Goal: Information Seeking & Learning: Learn about a topic

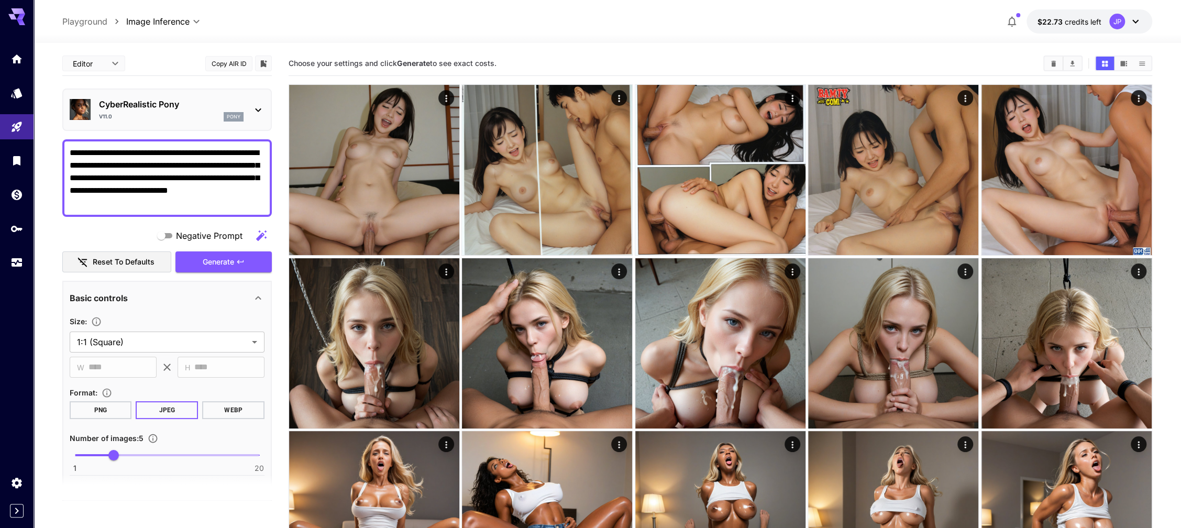
click at [9, 439] on div at bounding box center [17, 264] width 34 height 528
click at [16, 267] on div "Usage" at bounding box center [17, 279] width 33 height 24
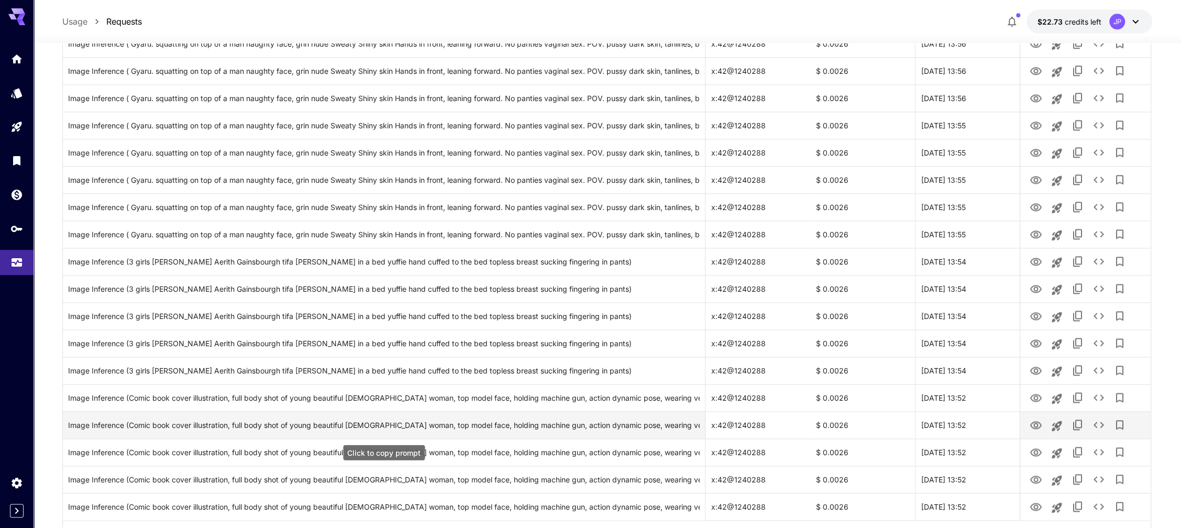
scroll to position [1098, 0]
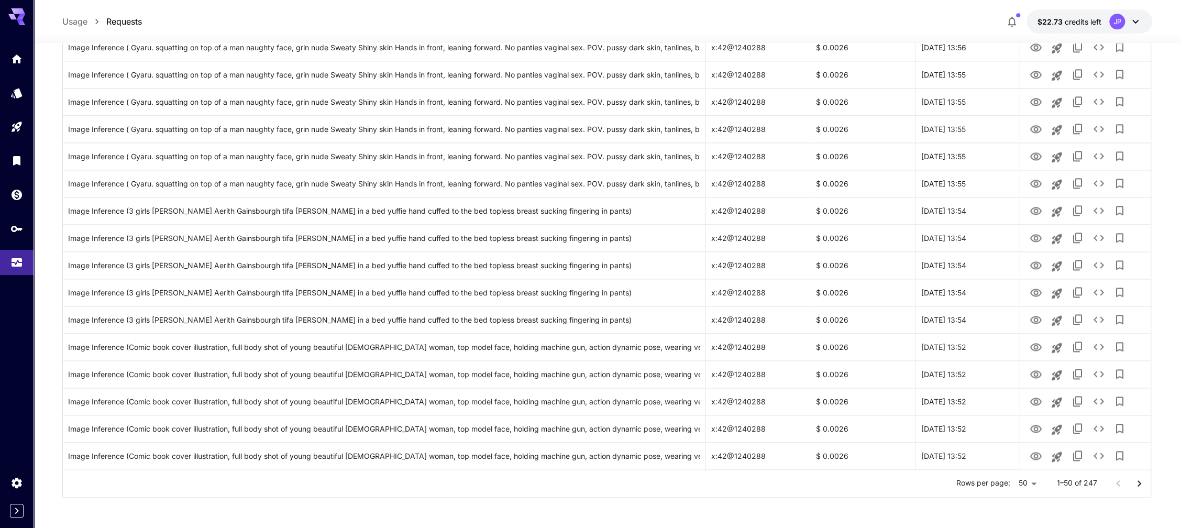
click at [1140, 485] on icon "Go to next page" at bounding box center [1139, 483] width 13 height 13
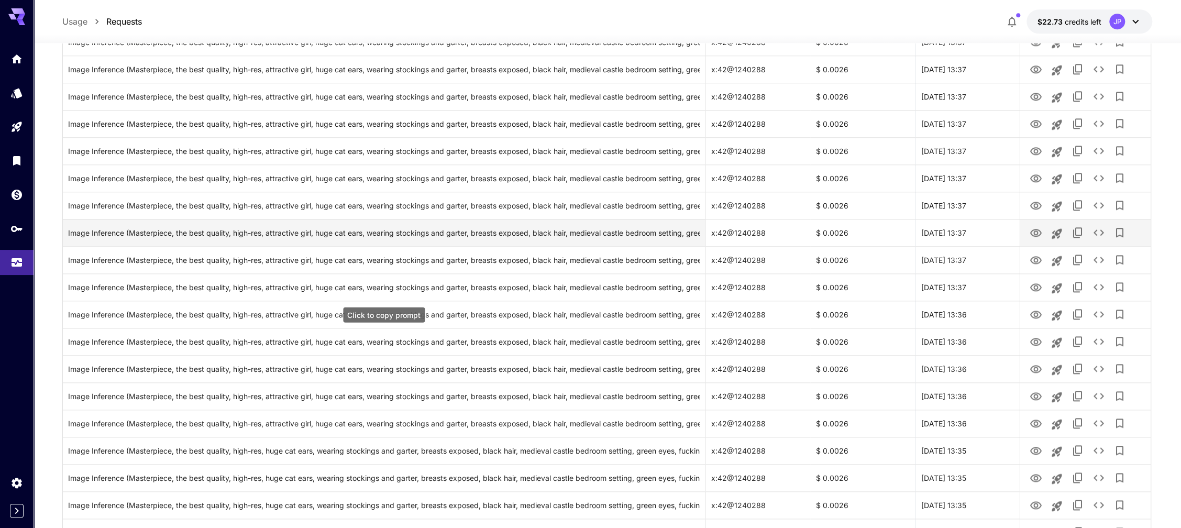
scroll to position [836, 0]
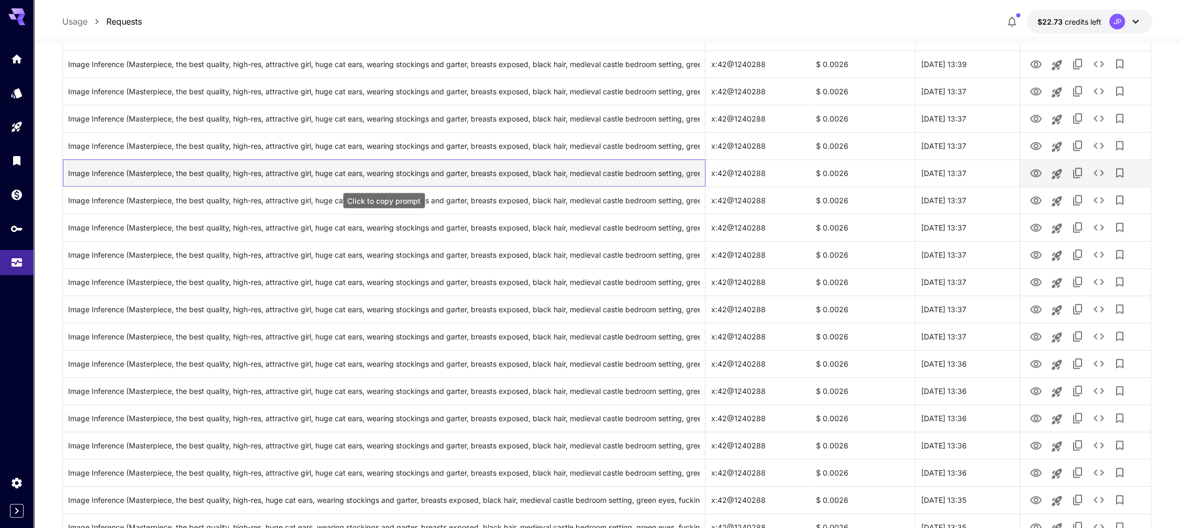
click at [315, 172] on div "Image Inference (Masterpiece, the best quality, high-res, attractive girl, huge…" at bounding box center [384, 173] width 632 height 27
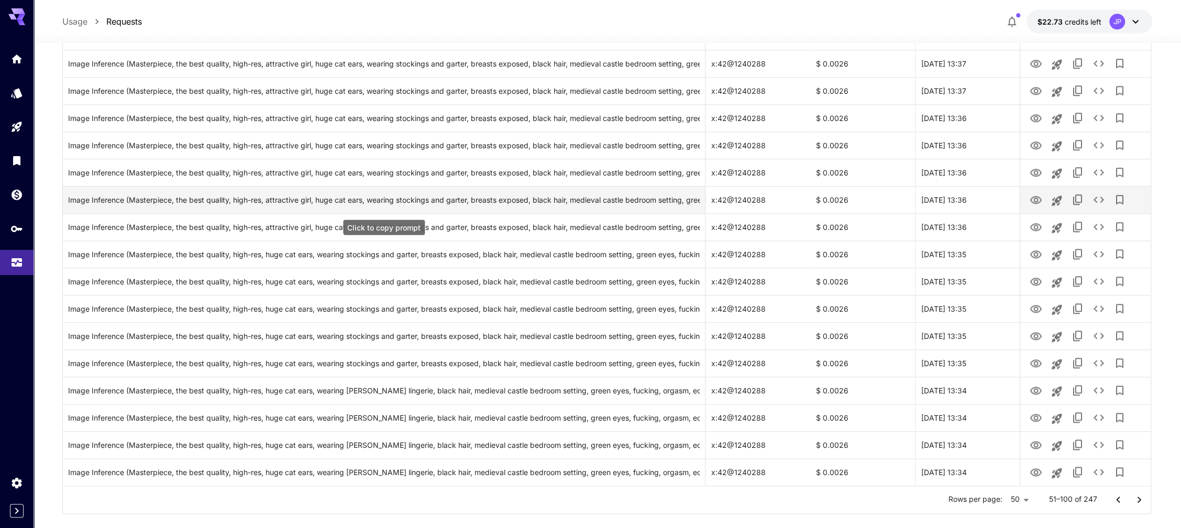
scroll to position [1098, 0]
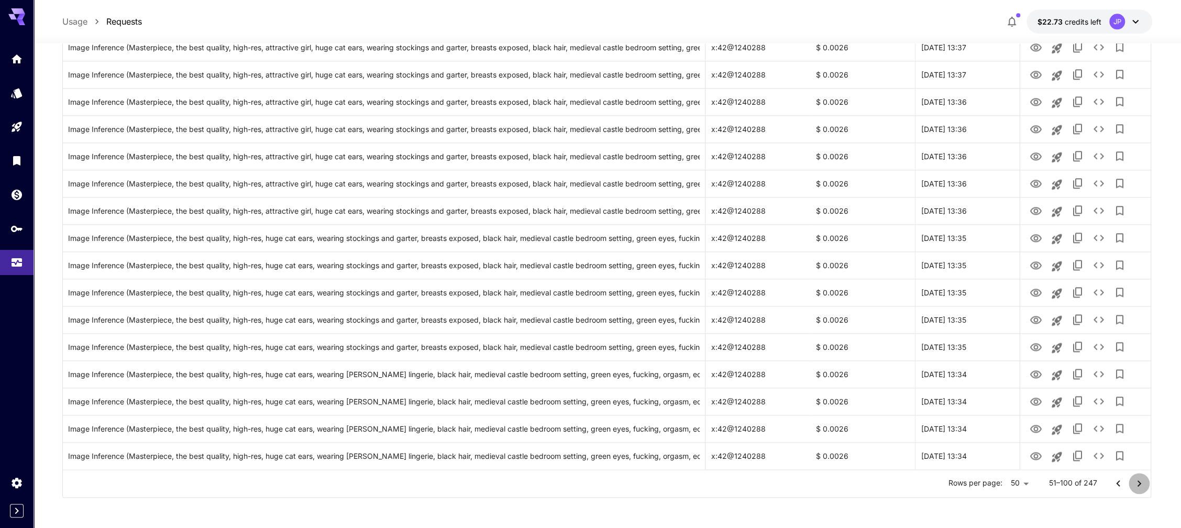
click at [1136, 482] on icon "Go to next page" at bounding box center [1139, 483] width 13 height 13
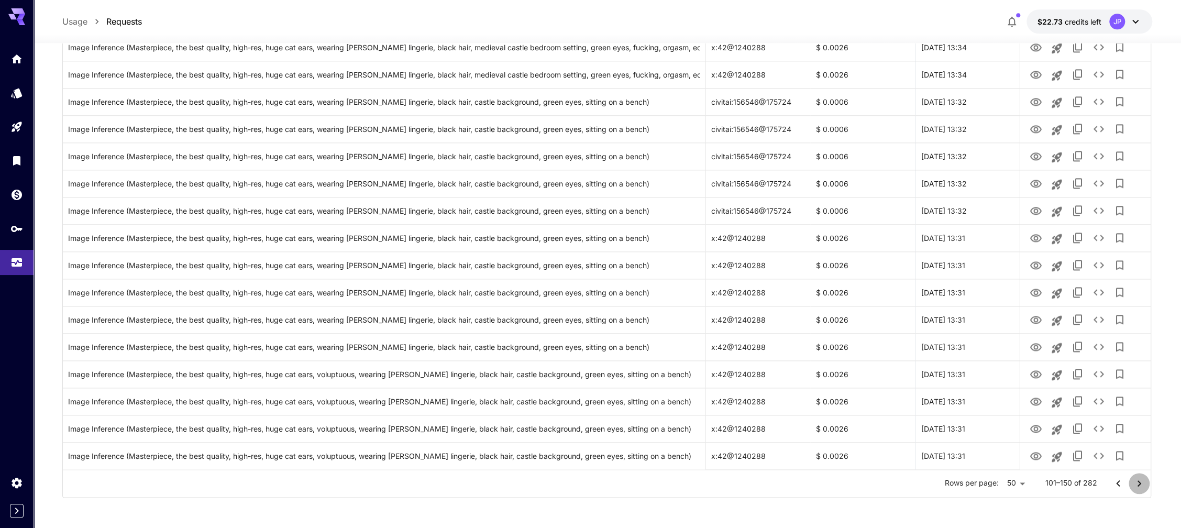
click at [1139, 484] on icon "Go to next page" at bounding box center [1139, 483] width 13 height 13
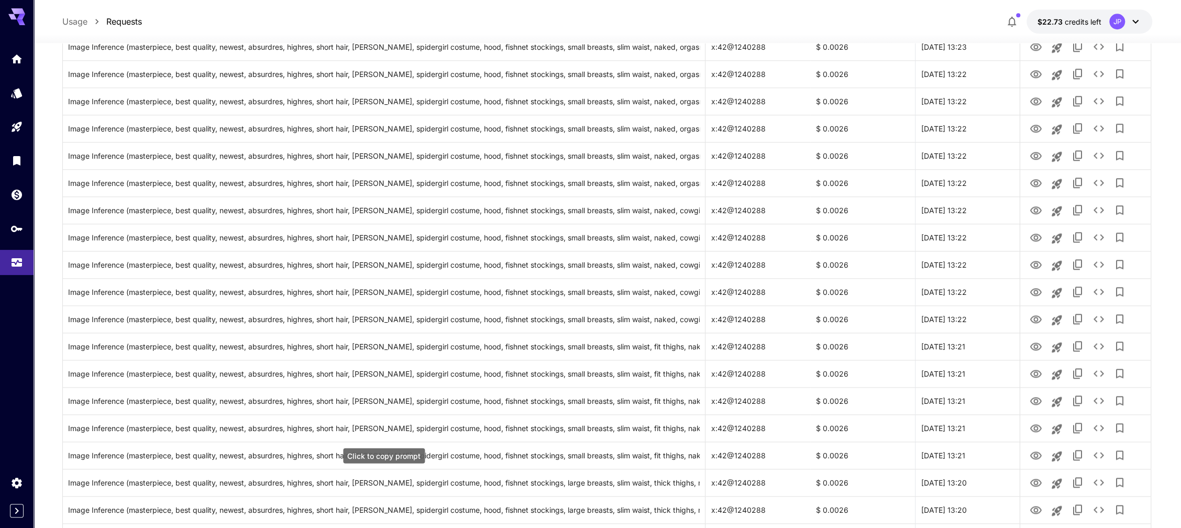
scroll to position [836, 0]
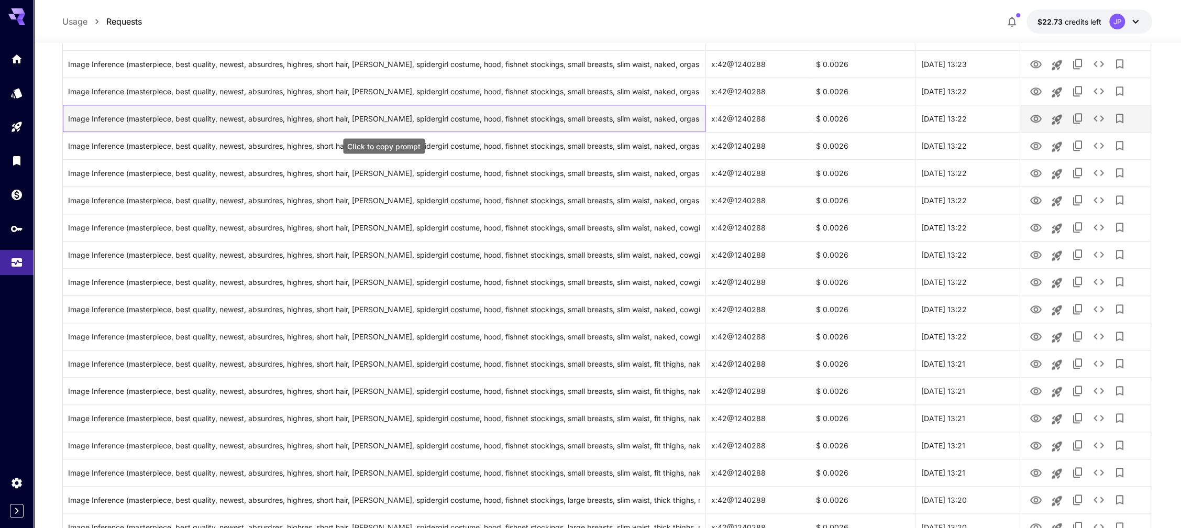
click at [563, 116] on div "Image Inference (masterpiece, best quality, newest, absurdres, highres, short h…" at bounding box center [384, 118] width 632 height 27
